Goal: Transaction & Acquisition: Purchase product/service

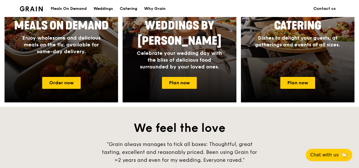
scroll to position [294, 0]
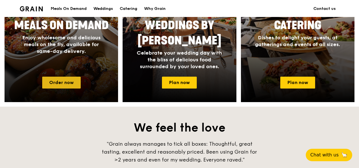
click at [72, 79] on link "Order now" at bounding box center [61, 83] width 39 height 12
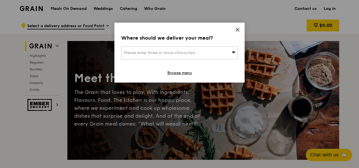
click at [236, 27] on icon at bounding box center [237, 29] width 5 height 5
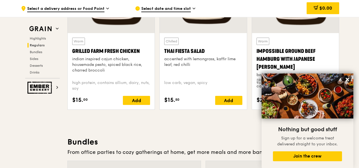
scroll to position [704, 0]
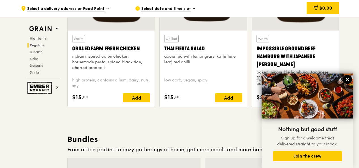
click at [347, 81] on icon at bounding box center [347, 79] width 5 height 5
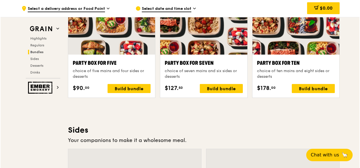
scroll to position [1158, 0]
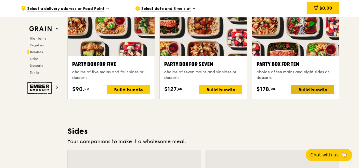
click at [304, 88] on div "Build bundle" at bounding box center [312, 89] width 43 height 9
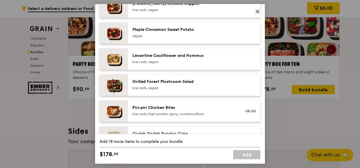
scroll to position [325, 0]
